Goal: Information Seeking & Learning: Learn about a topic

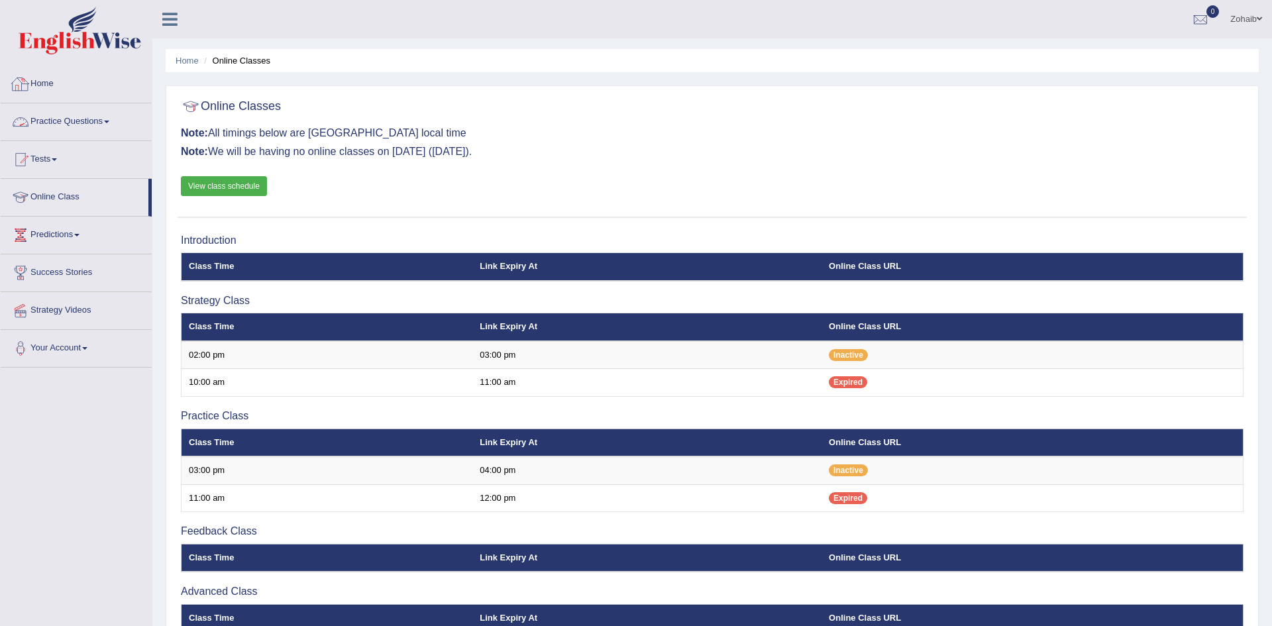
click at [42, 119] on link "Practice Questions" at bounding box center [76, 119] width 151 height 33
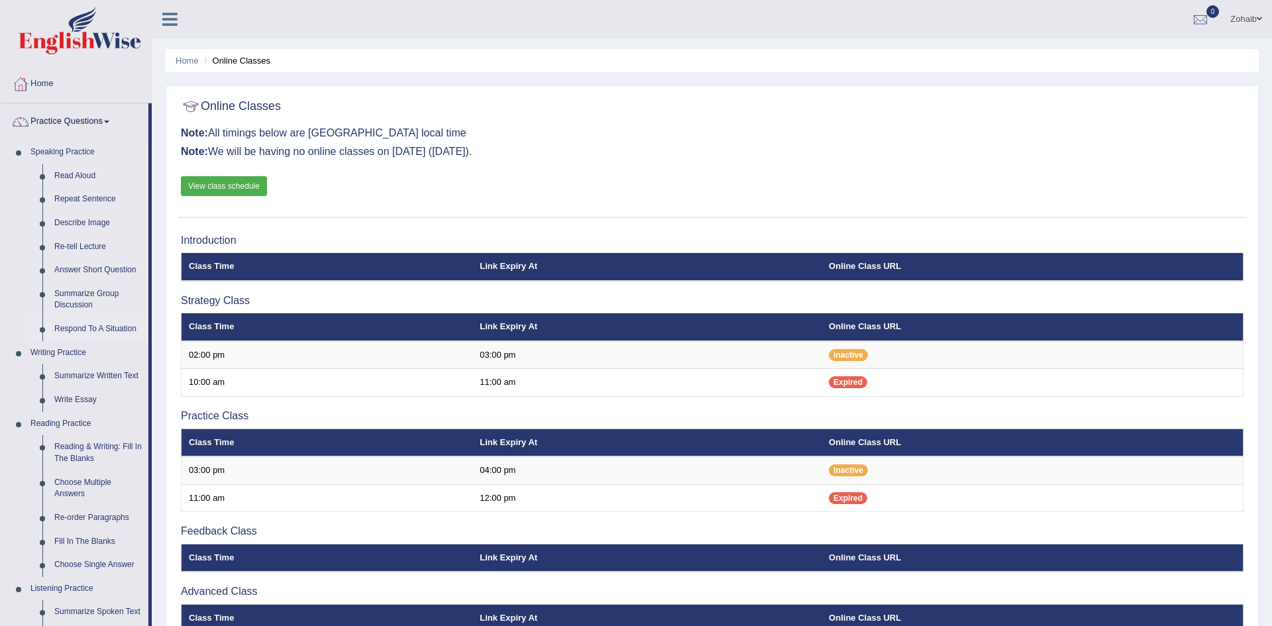
click at [68, 331] on link "Respond To A Situation" at bounding box center [98, 329] width 100 height 24
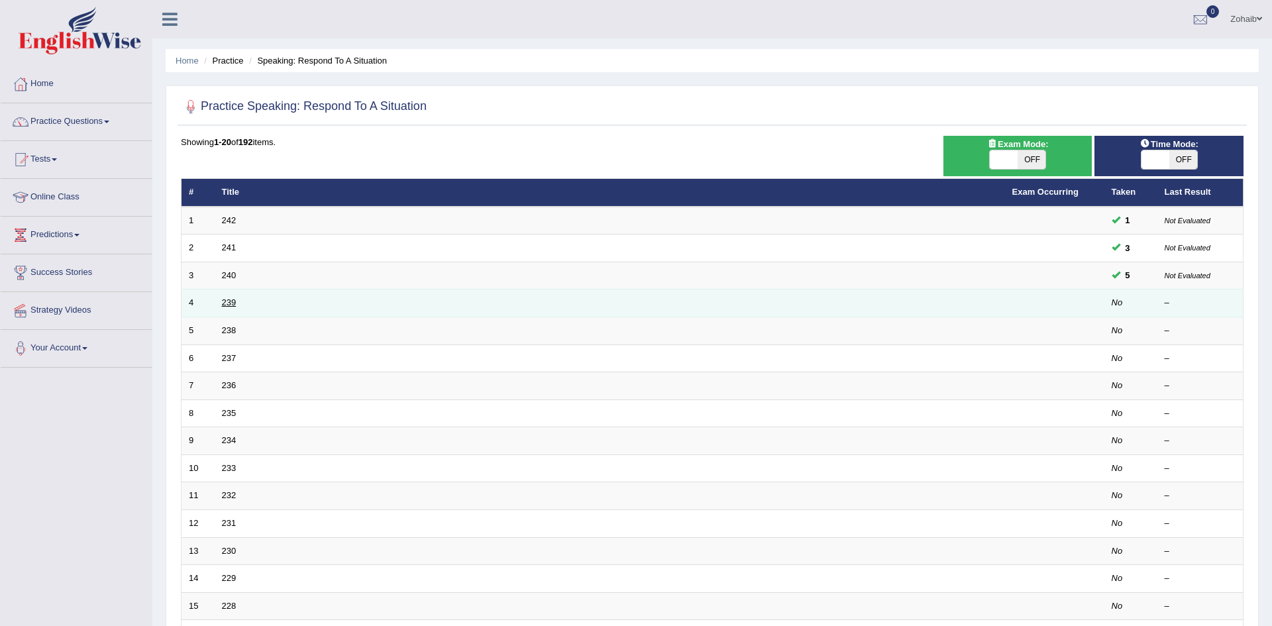
click at [230, 303] on link "239" at bounding box center [229, 302] width 15 height 10
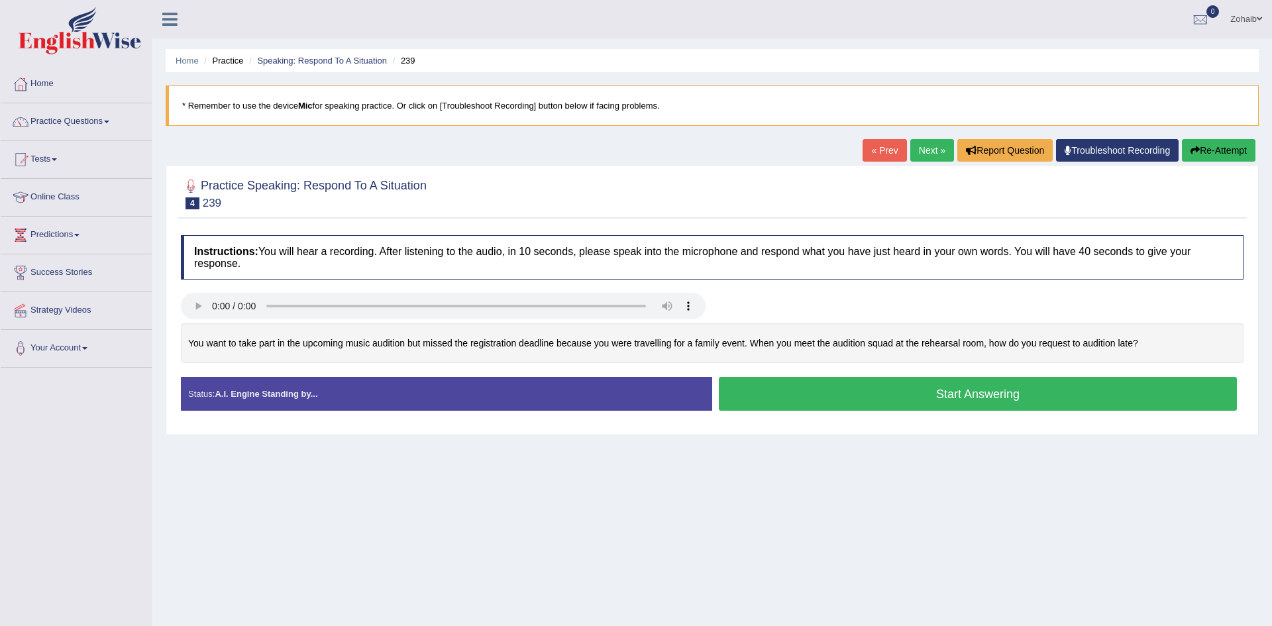
click at [0, 510] on div "Toggle navigation Home Practice Questions Speaking Practice Read Aloud Repeat S…" at bounding box center [636, 344] width 1272 height 689
click at [948, 400] on button "Start Answering" at bounding box center [978, 394] width 518 height 34
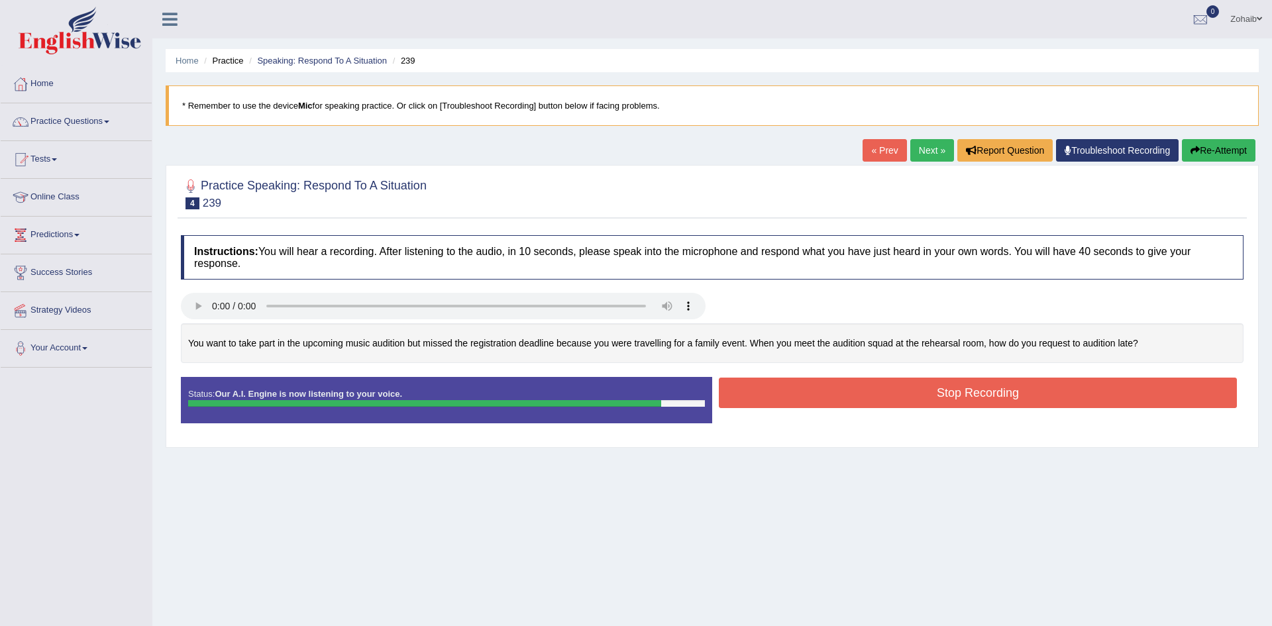
click at [1082, 404] on button "Stop Recording" at bounding box center [978, 392] width 518 height 30
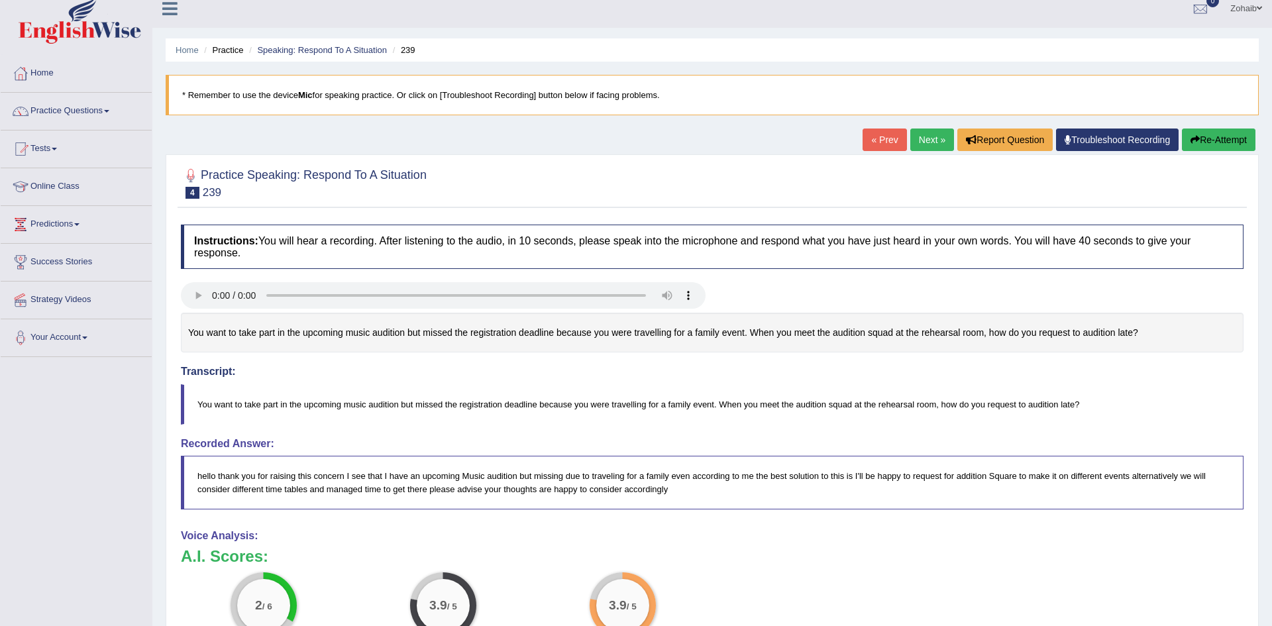
scroll to position [5, 0]
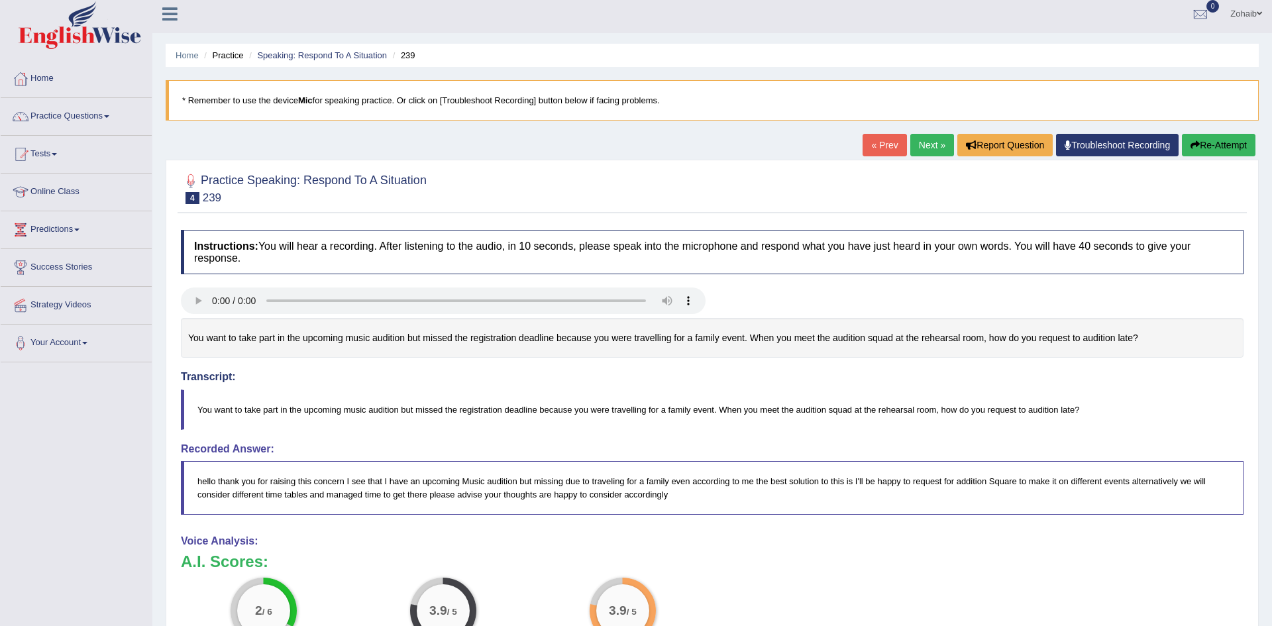
click at [1222, 146] on button "Re-Attempt" at bounding box center [1218, 145] width 74 height 23
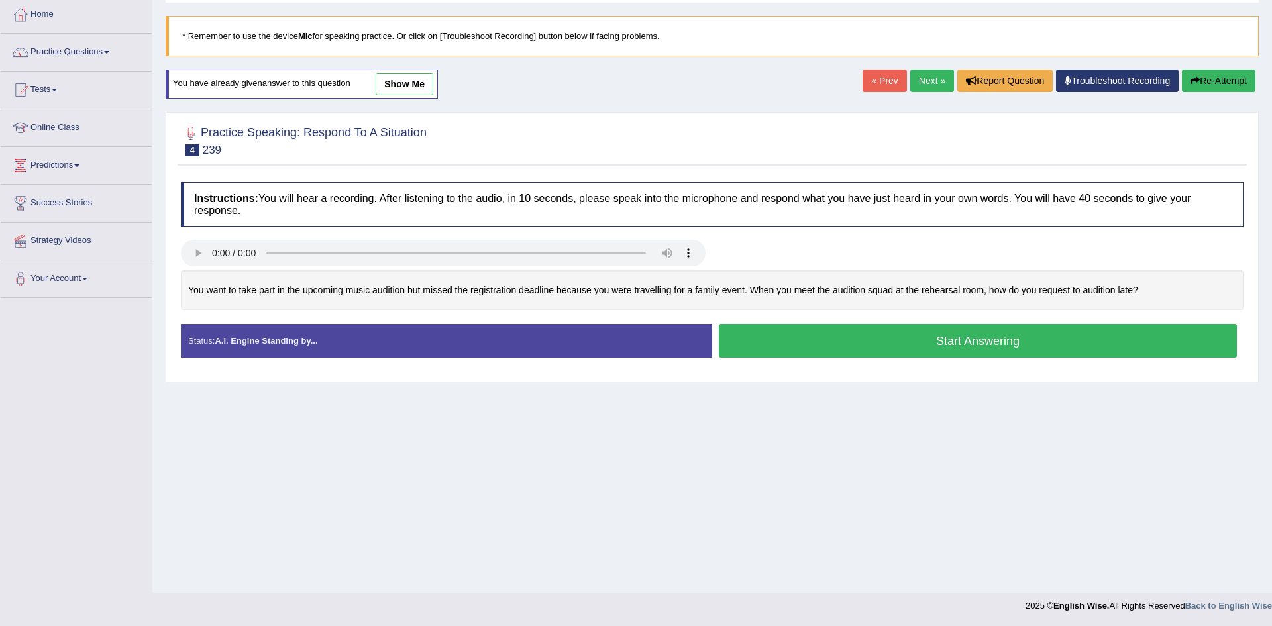
scroll to position [70, 0]
click at [990, 350] on button "Start Answering" at bounding box center [978, 341] width 518 height 34
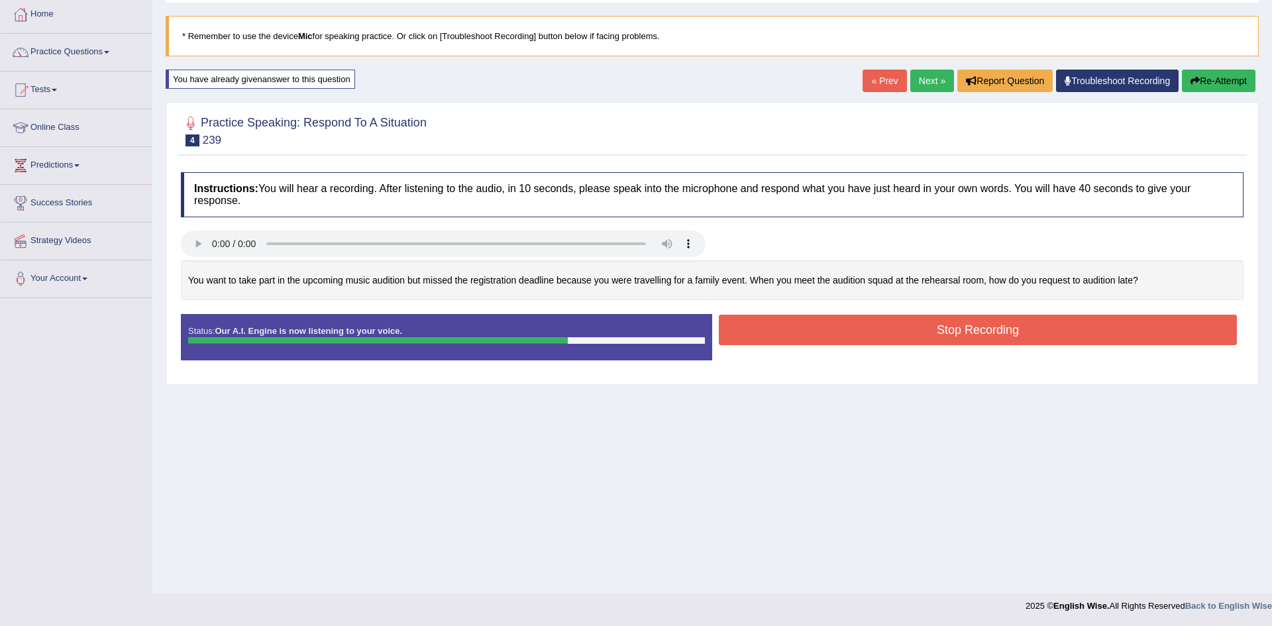
click at [977, 334] on button "Stop Recording" at bounding box center [978, 330] width 518 height 30
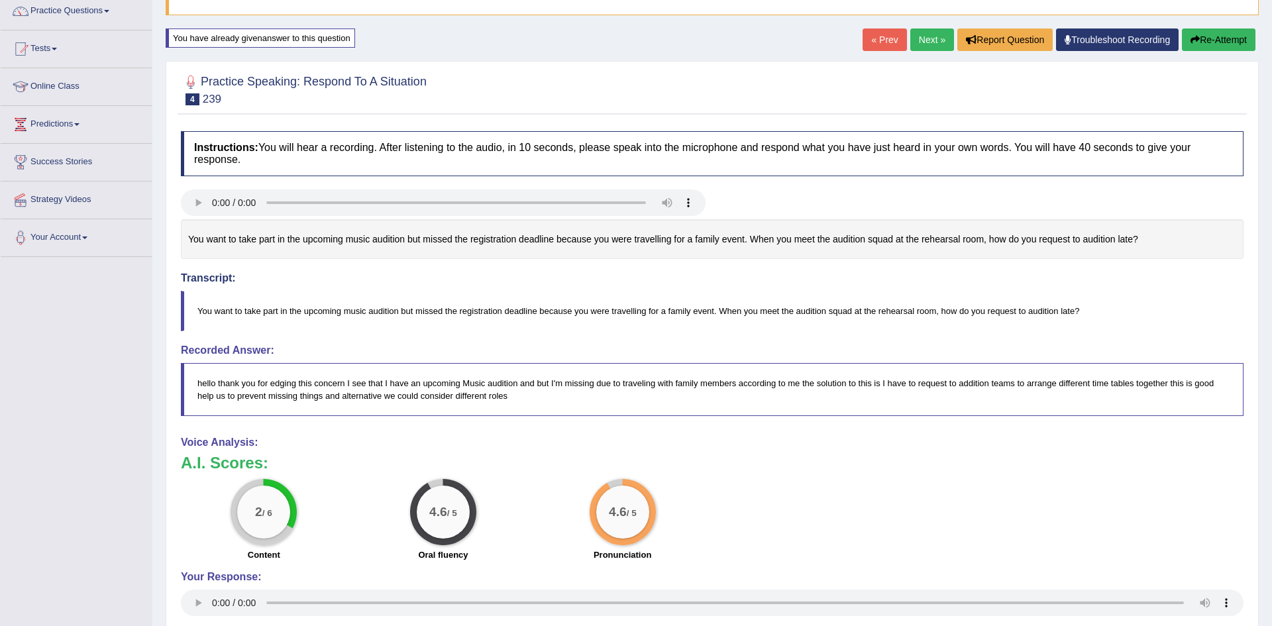
scroll to position [0, 0]
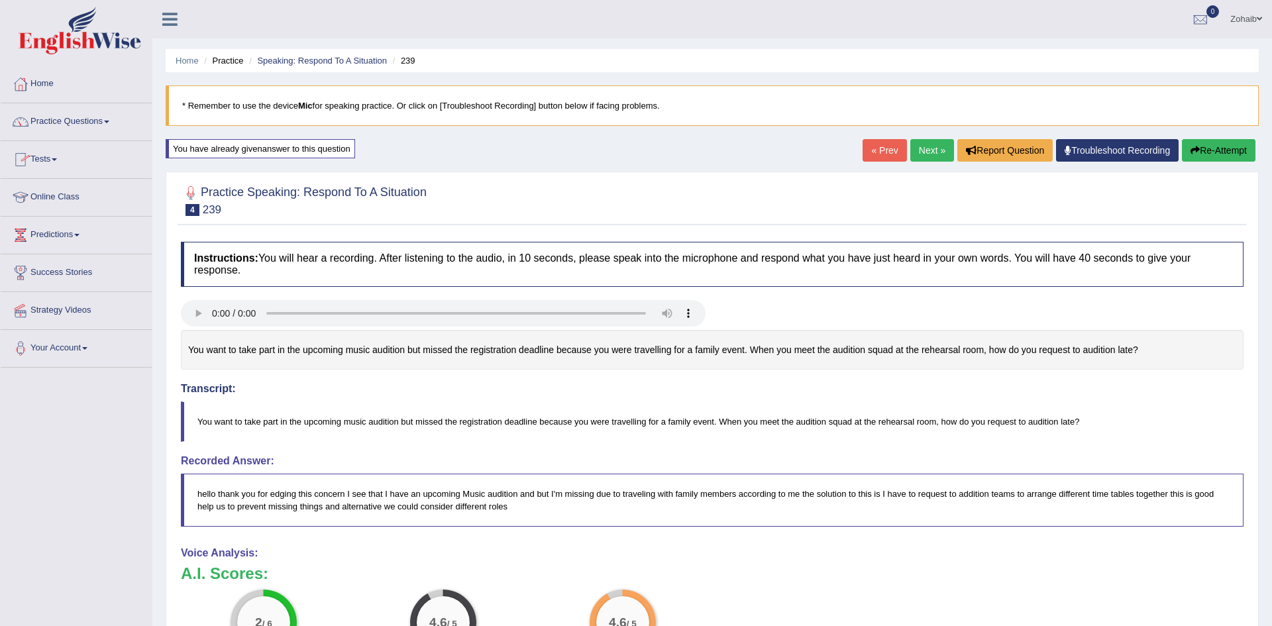
click at [77, 127] on link "Practice Questions" at bounding box center [76, 119] width 151 height 33
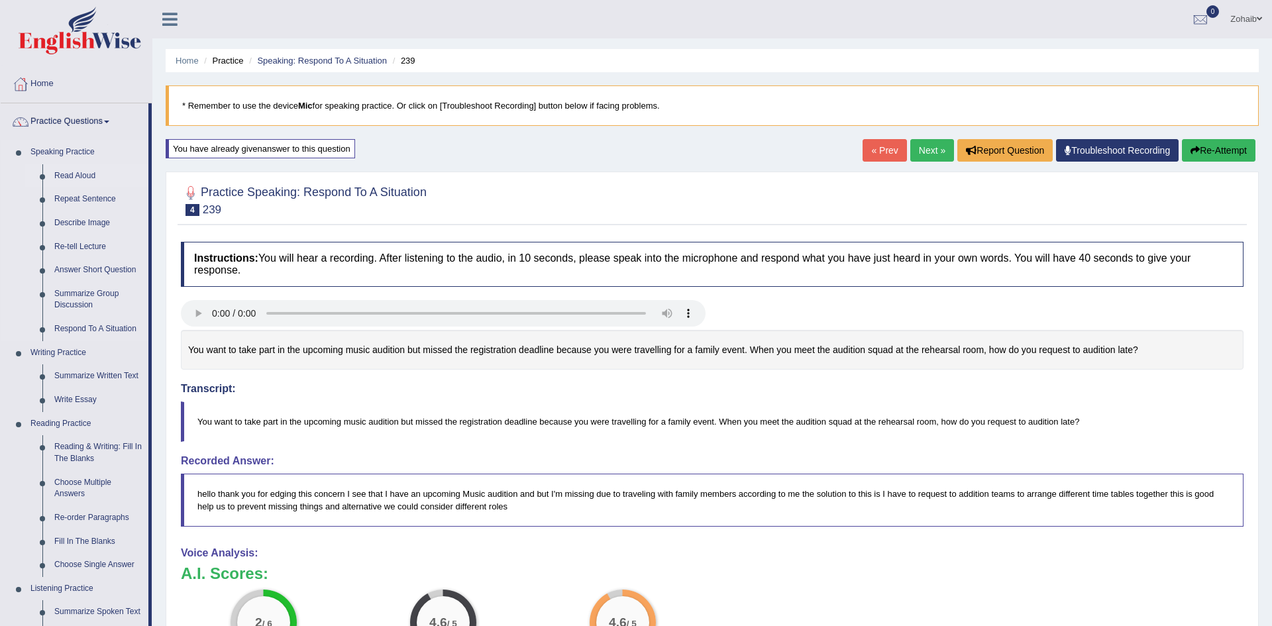
click at [85, 174] on link "Read Aloud" at bounding box center [98, 176] width 100 height 24
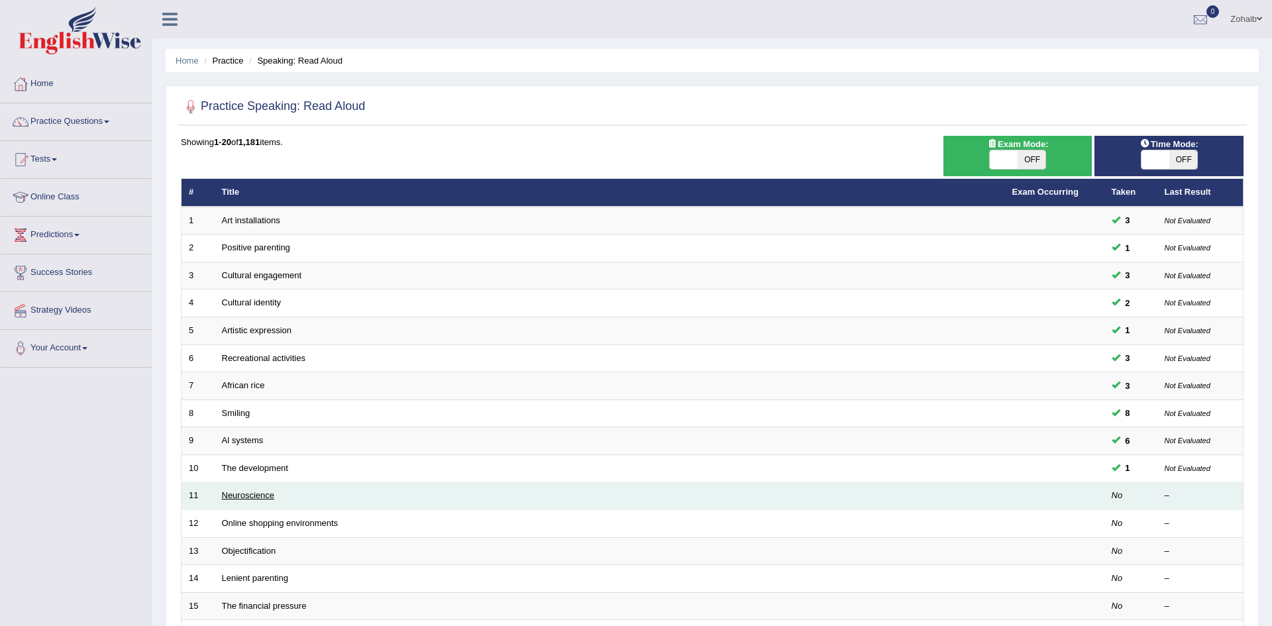
click at [254, 493] on link "Neuroscience" at bounding box center [248, 495] width 53 height 10
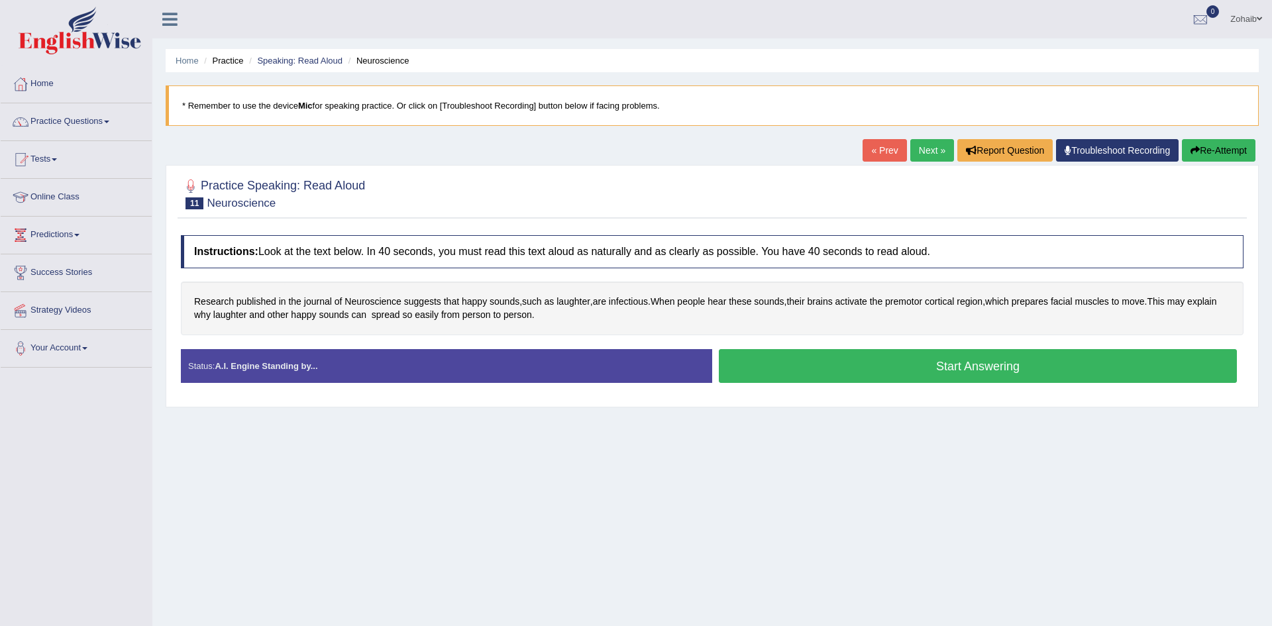
click at [819, 361] on button "Start Answering" at bounding box center [978, 366] width 518 height 34
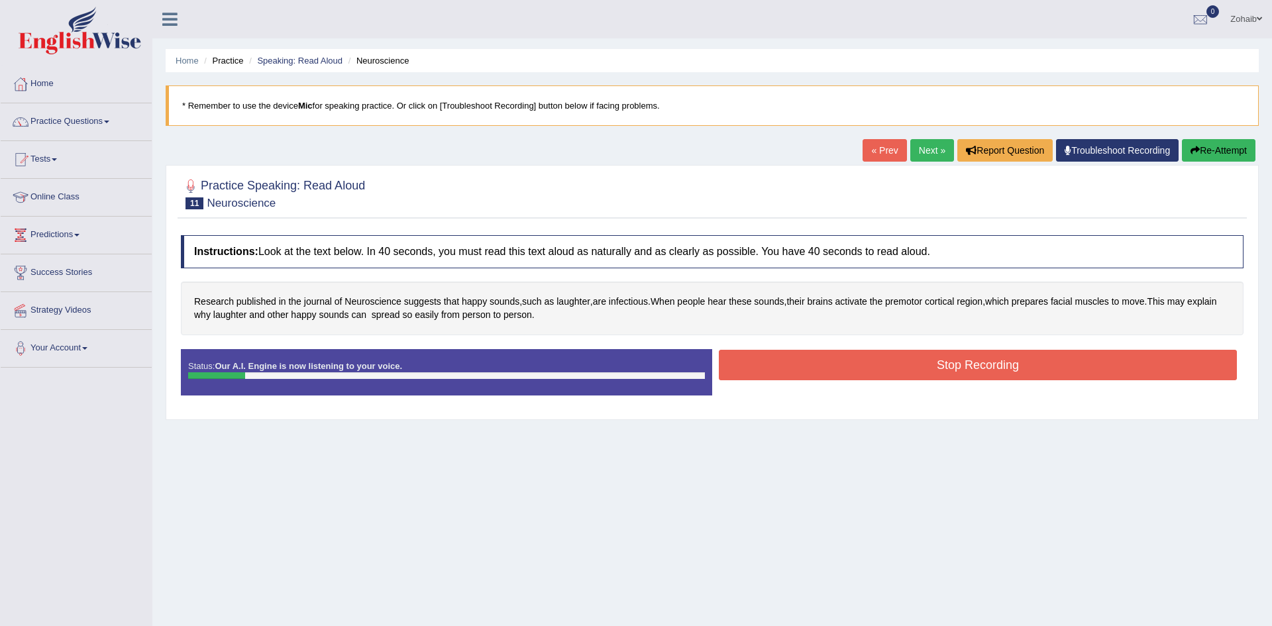
click at [819, 361] on button "Stop Recording" at bounding box center [978, 365] width 518 height 30
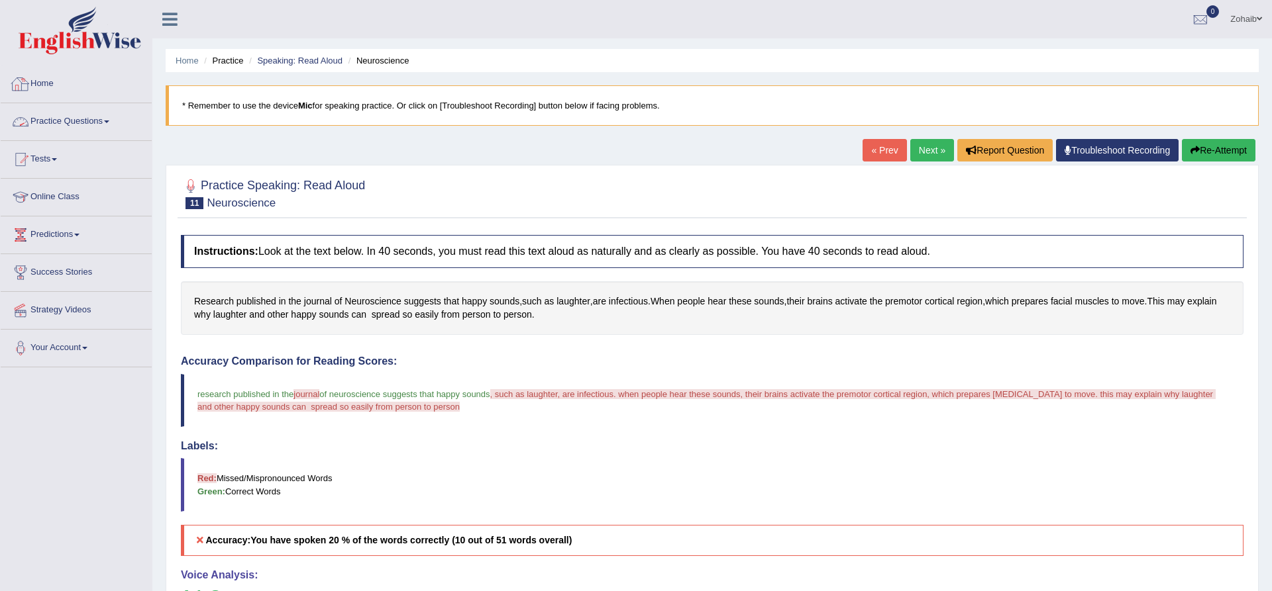
click at [66, 114] on link "Practice Questions" at bounding box center [76, 119] width 151 height 33
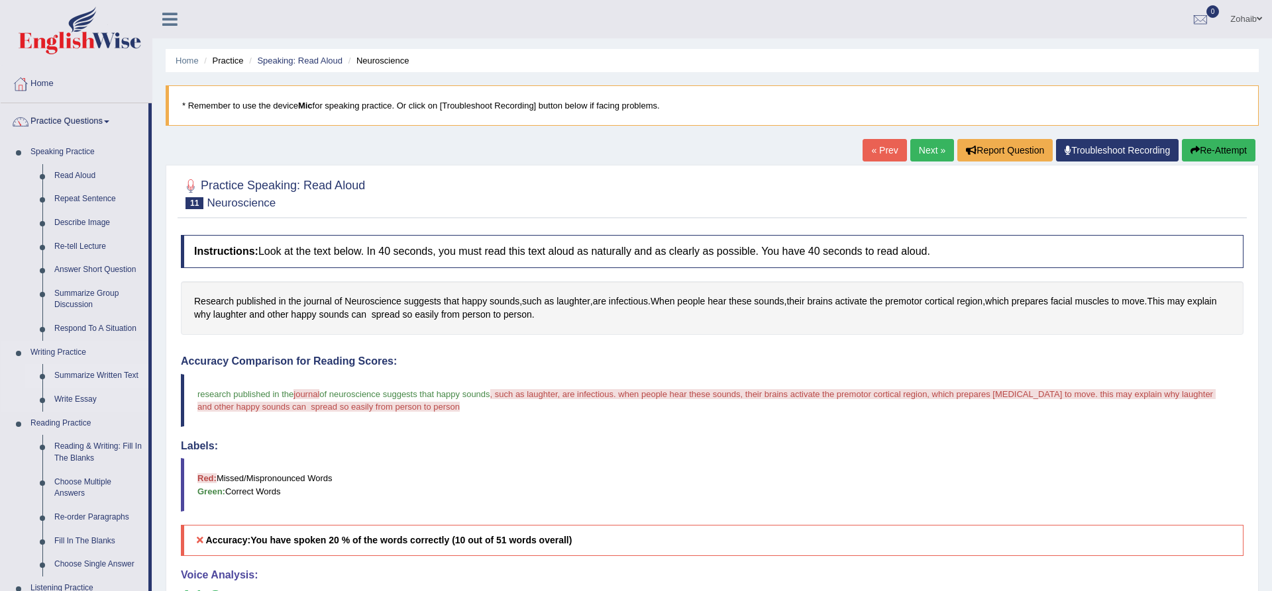
click at [72, 374] on link "Summarize Written Text" at bounding box center [98, 376] width 100 height 24
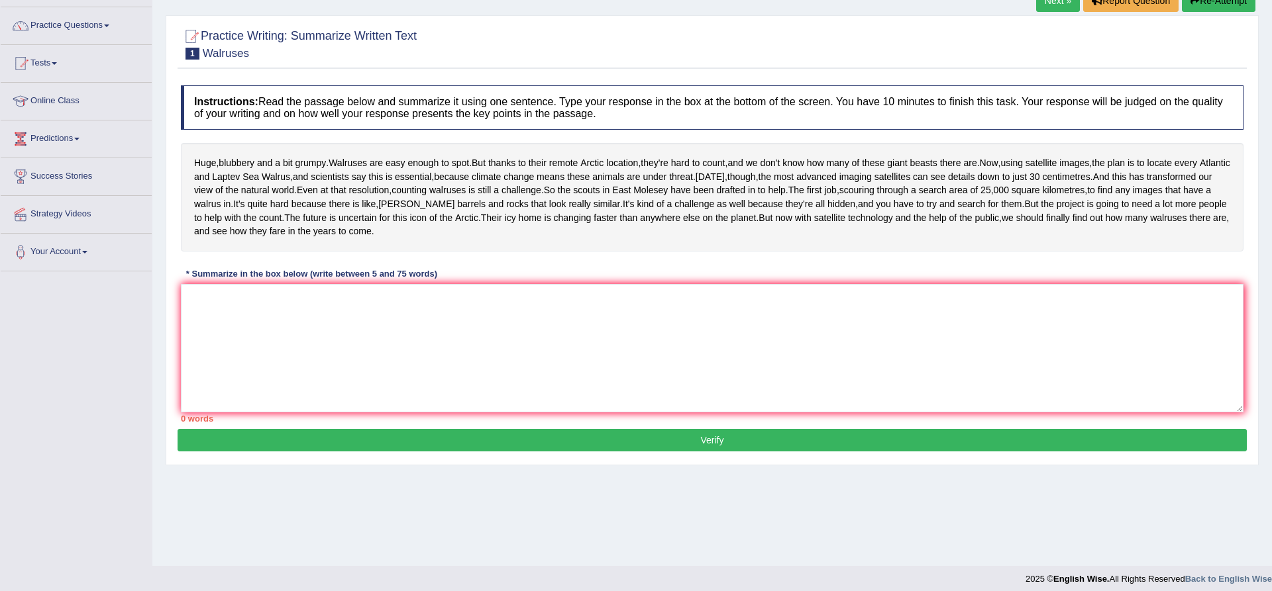
scroll to position [97, 0]
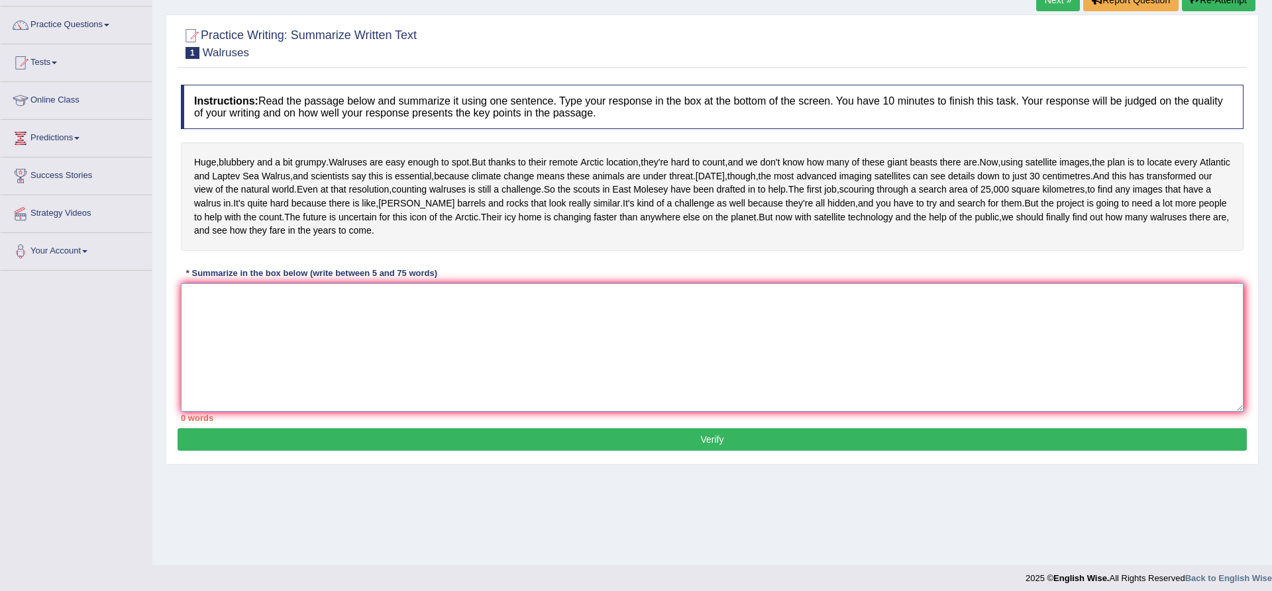
click at [209, 374] on textarea at bounding box center [712, 347] width 1062 height 128
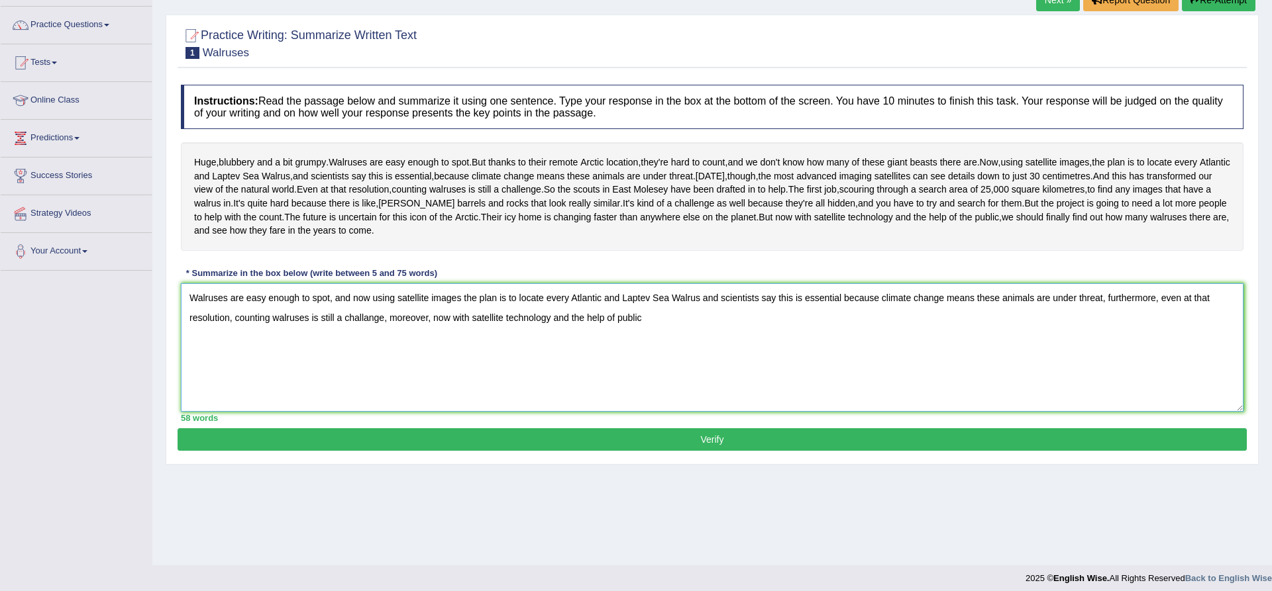
click at [611, 372] on textarea "Walruses are easy enough to spot, and now using satellite images the plan is to…" at bounding box center [712, 347] width 1062 height 128
click at [721, 377] on textarea "Walruses are easy enough to spot, and now using satellite images the plan is to…" at bounding box center [712, 347] width 1062 height 128
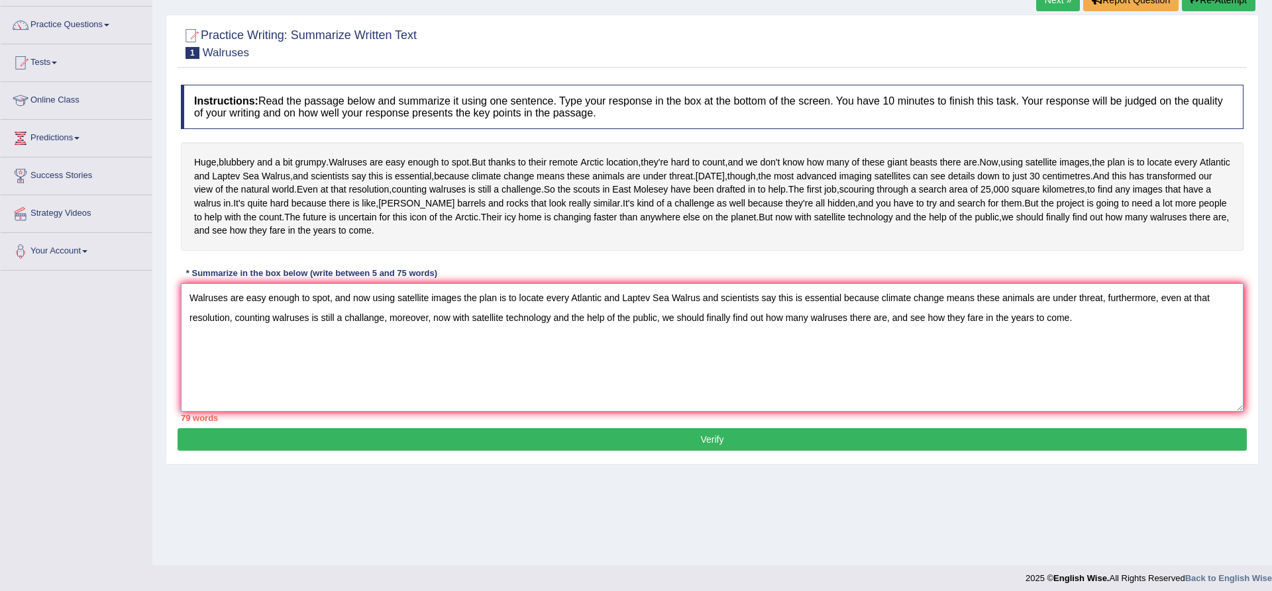
click at [429, 374] on textarea "Walruses are easy enough to spot, and now using satellite images the plan is to…" at bounding box center [712, 347] width 1062 height 128
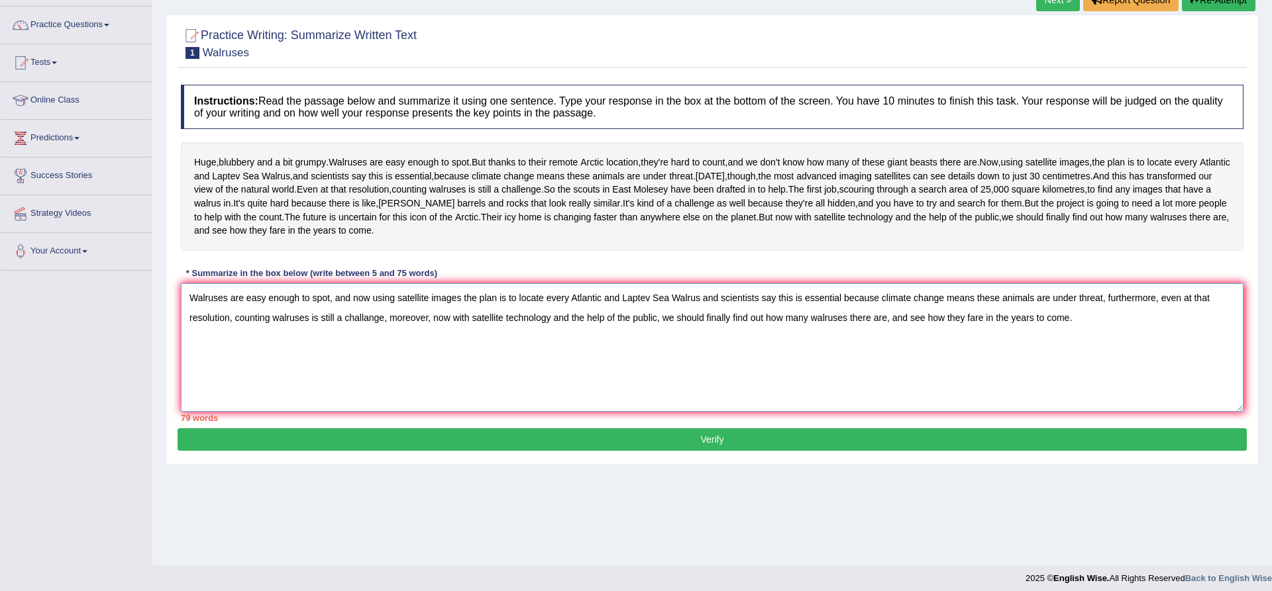
click at [429, 374] on textarea "Walruses are easy enough to spot, and now using satellite images the plan is to…" at bounding box center [712, 347] width 1062 height 128
click at [425, 374] on textarea "Walruses are easy enough to spot, and now using satellite images the plan is to…" at bounding box center [712, 347] width 1062 height 128
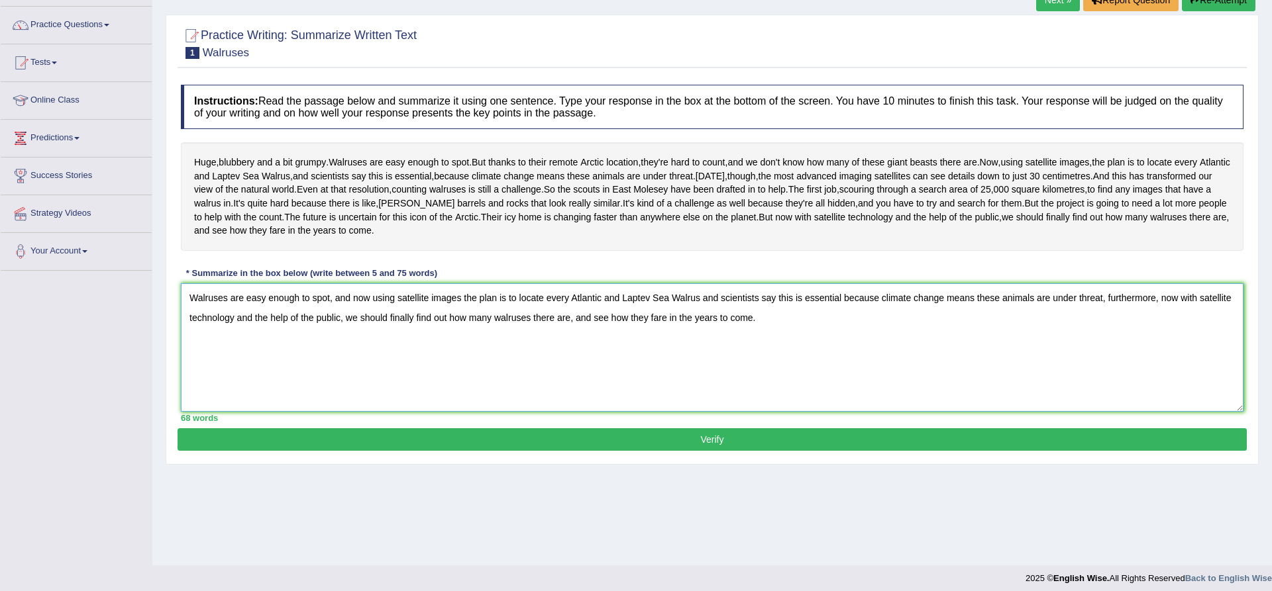
type textarea "Walruses are easy enough to spot, and now using satellite images the plan is to…"
click at [433, 451] on button "Verify" at bounding box center [711, 439] width 1069 height 23
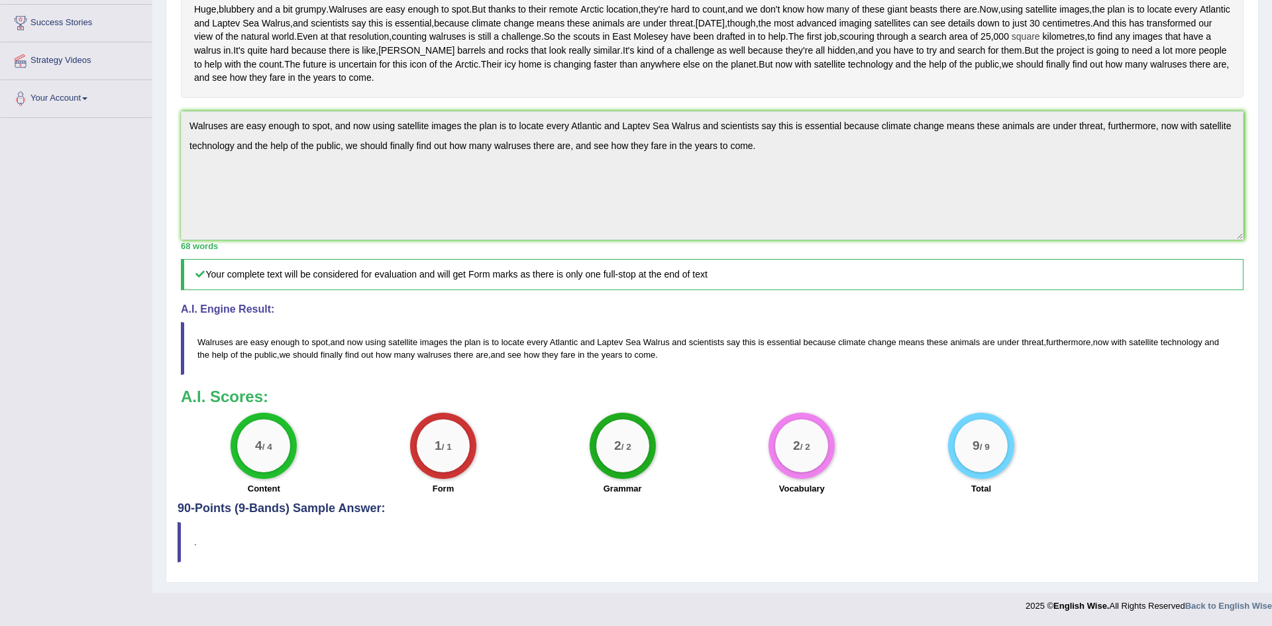
scroll to position [0, 0]
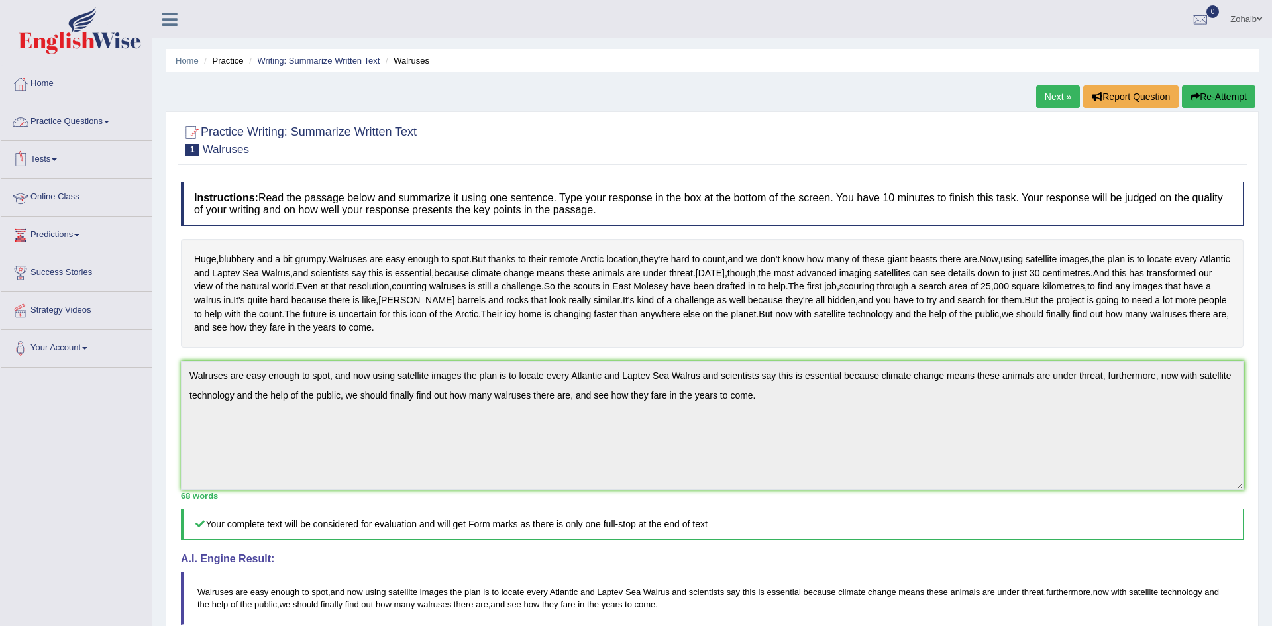
click at [38, 192] on link "Online Class" at bounding box center [76, 195] width 151 height 33
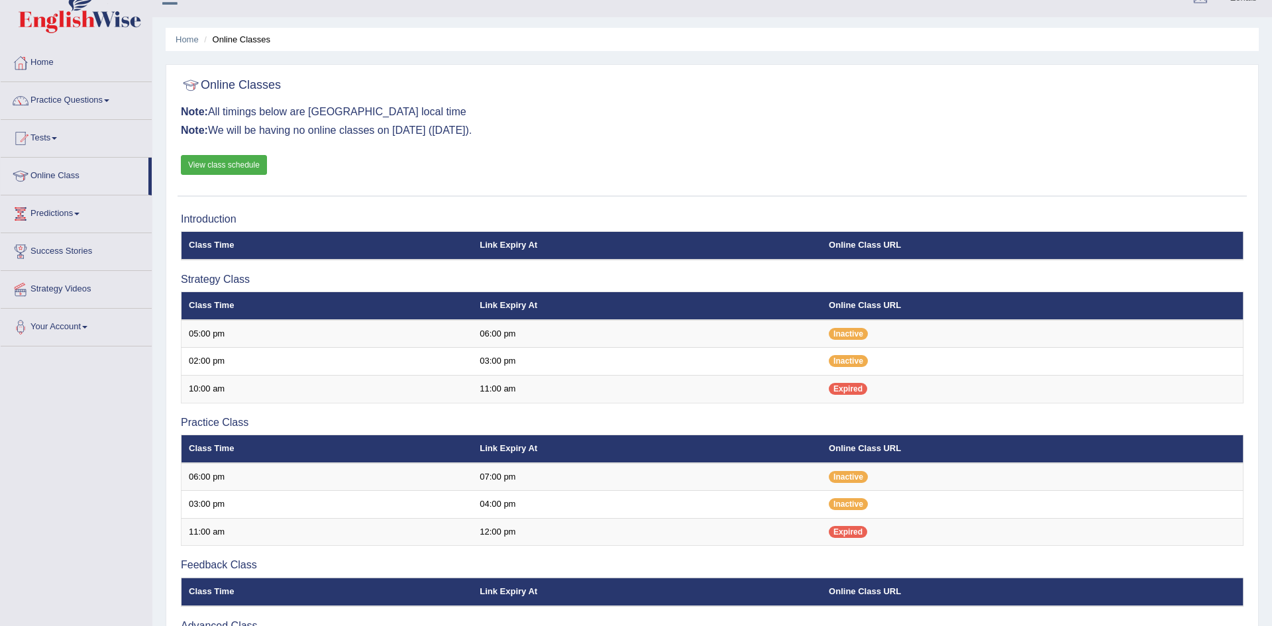
scroll to position [23, 0]
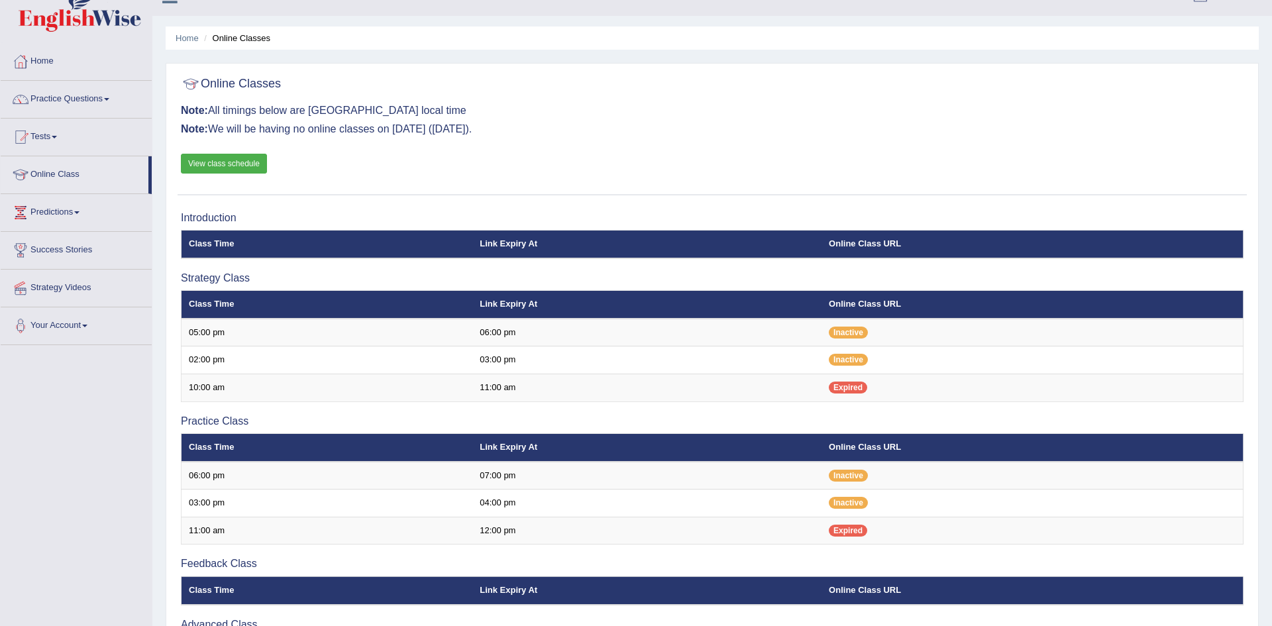
click at [224, 166] on link "View class schedule" at bounding box center [224, 164] width 86 height 20
